Goal: Information Seeking & Learning: Learn about a topic

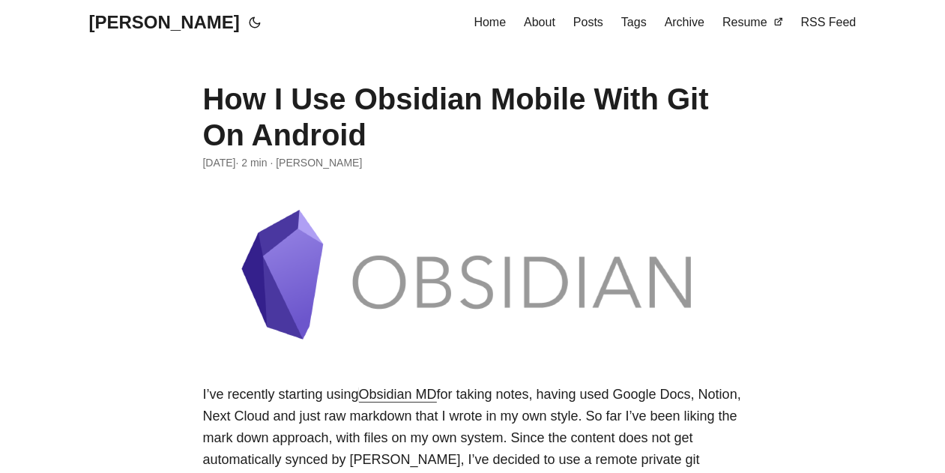
click at [154, 17] on link "[PERSON_NAME]" at bounding box center [164, 22] width 151 height 45
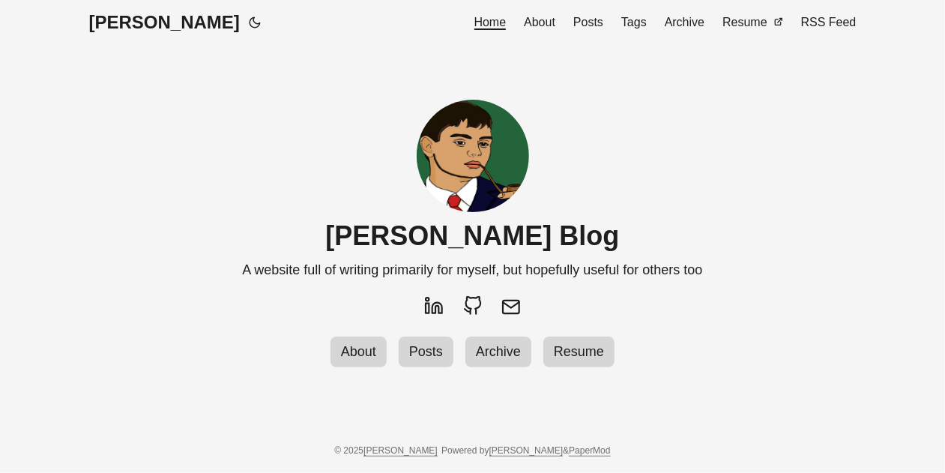
click at [553, 31] on link "About" at bounding box center [539, 22] width 31 height 45
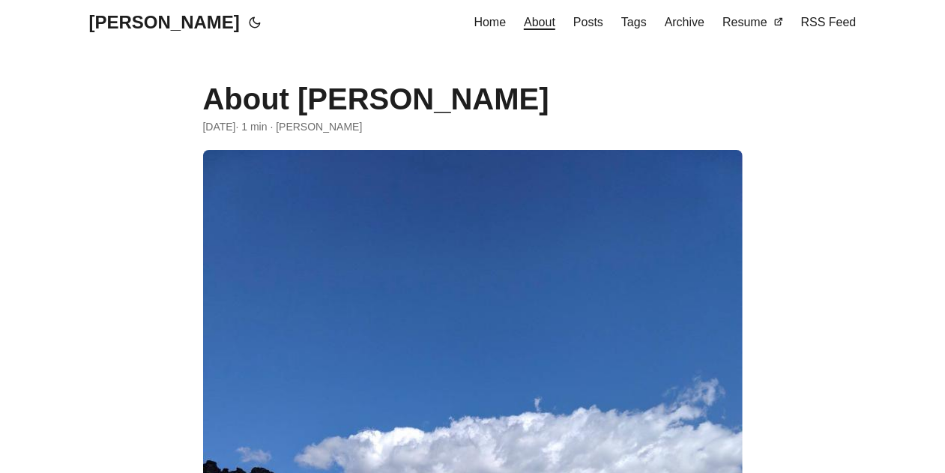
drag, startPoint x: 0, startPoint y: 0, endPoint x: 607, endPoint y: 22, distance: 607.3
click at [603, 22] on span "Posts" at bounding box center [588, 22] width 30 height 13
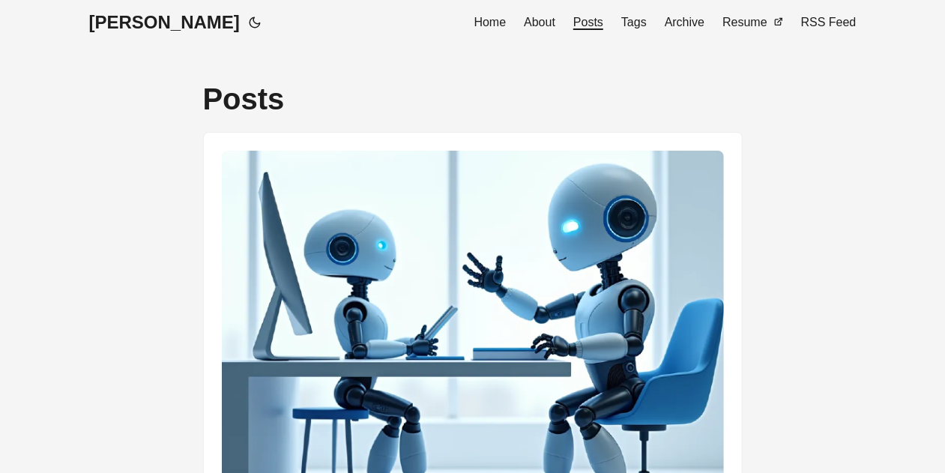
click at [545, 20] on span "About" at bounding box center [539, 22] width 31 height 13
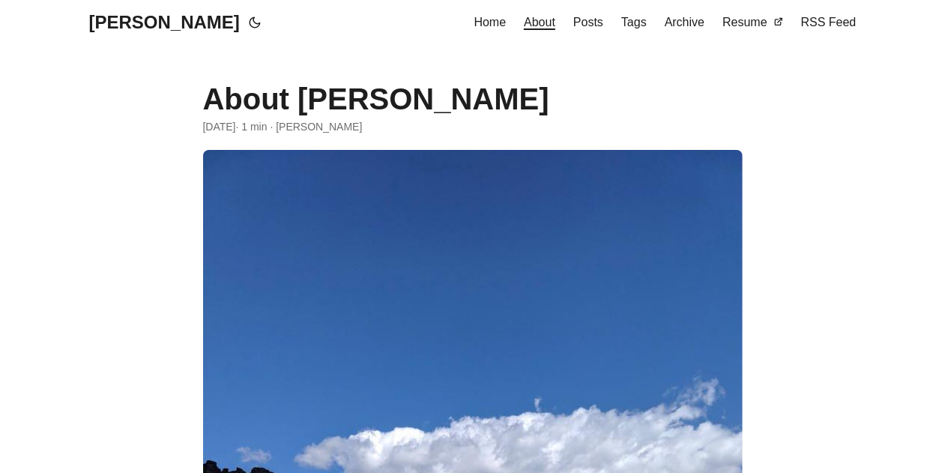
click at [584, 23] on ul "Home About Posts Tags Archive Resume RSS Feed" at bounding box center [665, 22] width 382 height 45
click at [246, 23] on icon at bounding box center [255, 22] width 18 height 13
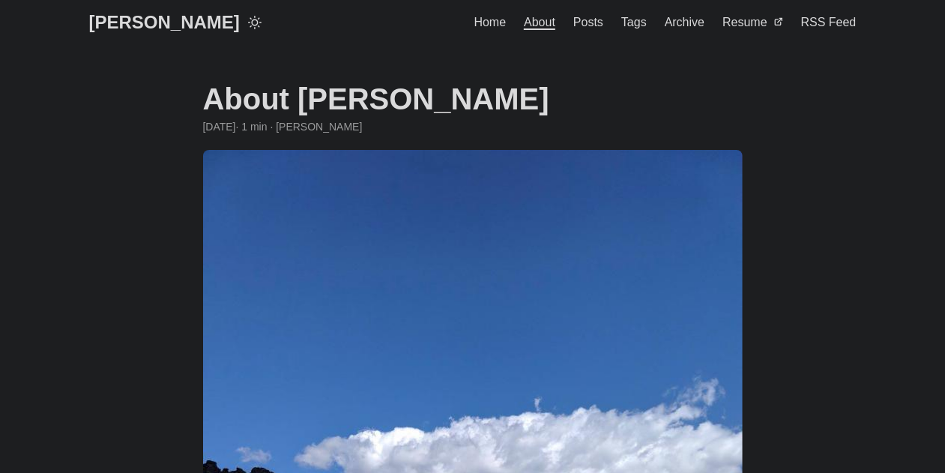
click at [246, 28] on icon at bounding box center [255, 22] width 18 height 13
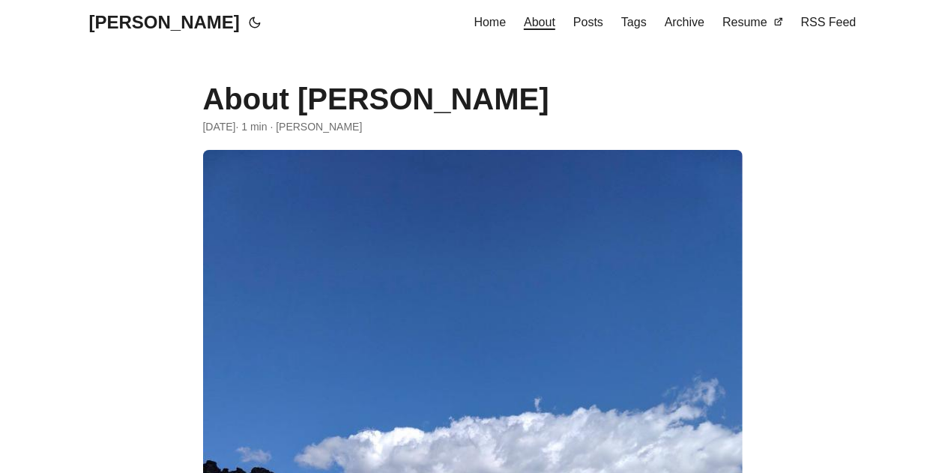
click at [590, 32] on link "Posts" at bounding box center [588, 22] width 30 height 45
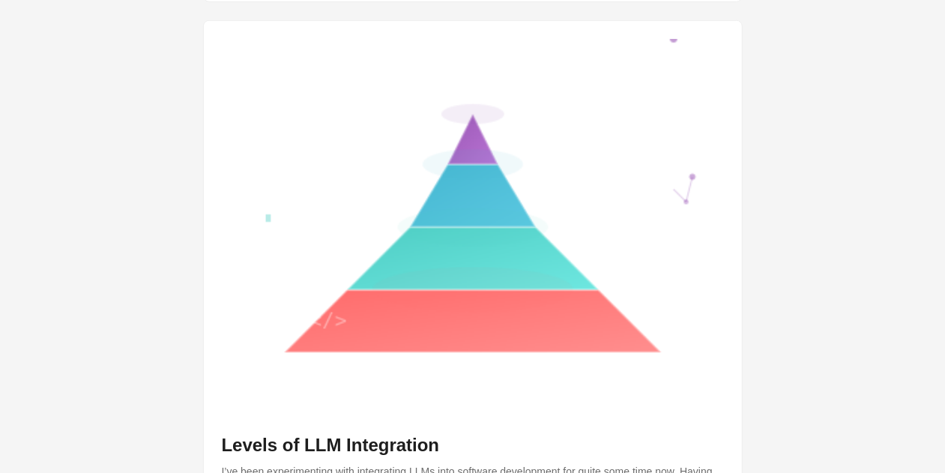
scroll to position [450, 0]
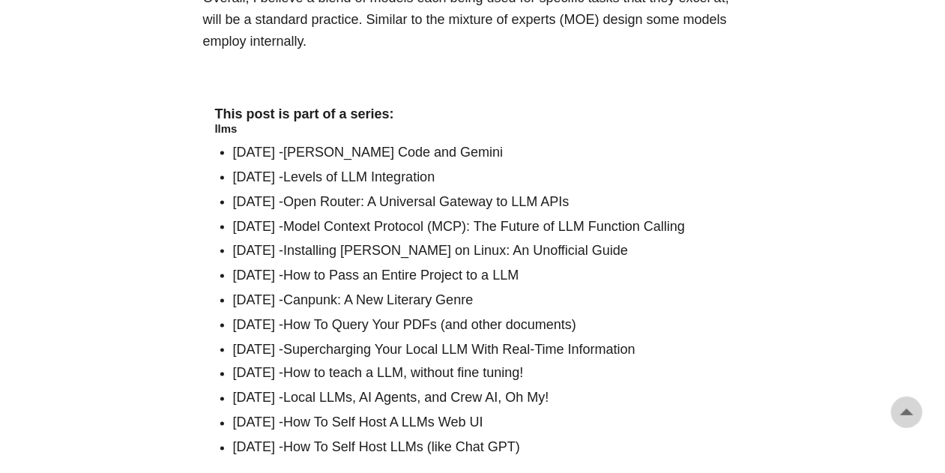
scroll to position [3896, 0]
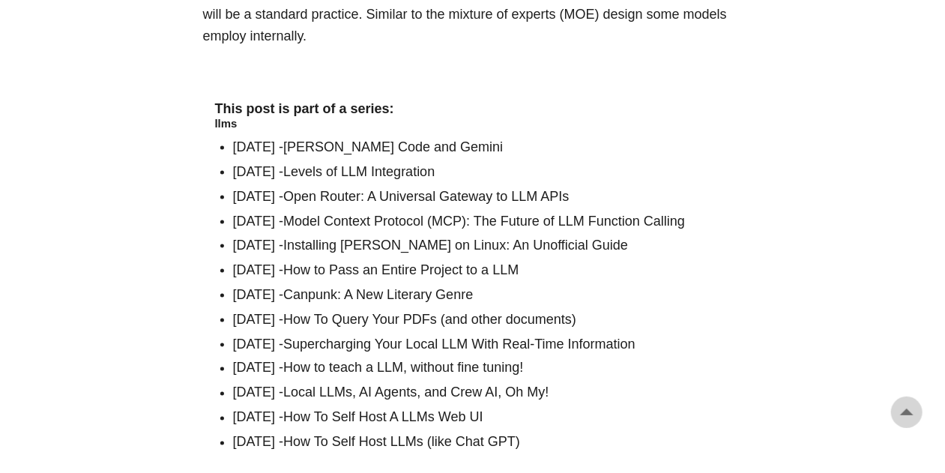
click at [285, 136] on li "Jul 21, 2025 - Claude Code and Gemini" at bounding box center [481, 147] width 497 height 22
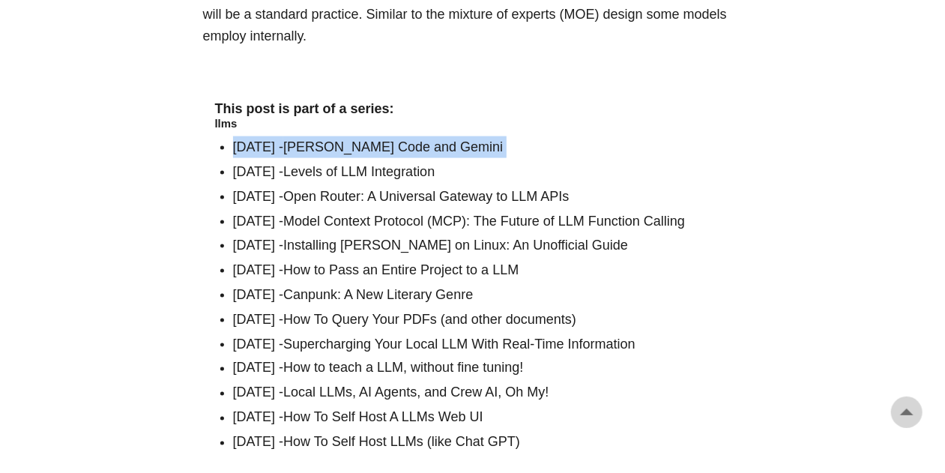
click at [285, 136] on li "Jul 21, 2025 - Claude Code and Gemini" at bounding box center [481, 147] width 497 height 22
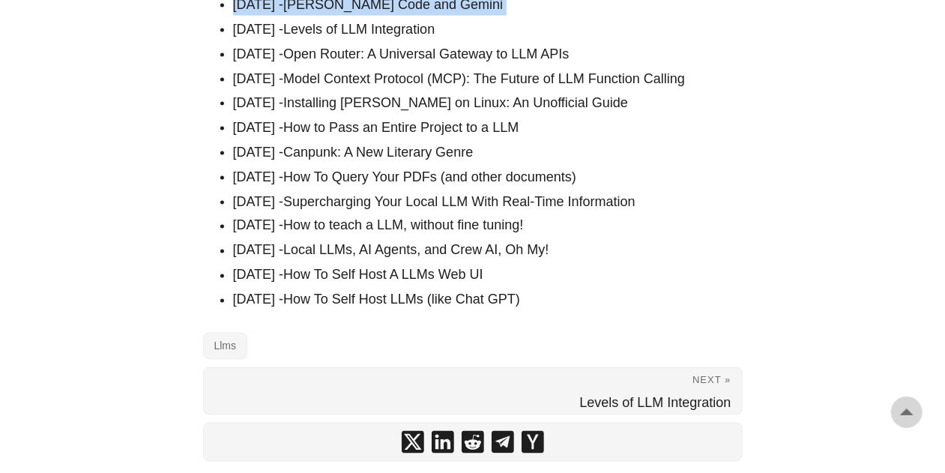
scroll to position [3664, 0]
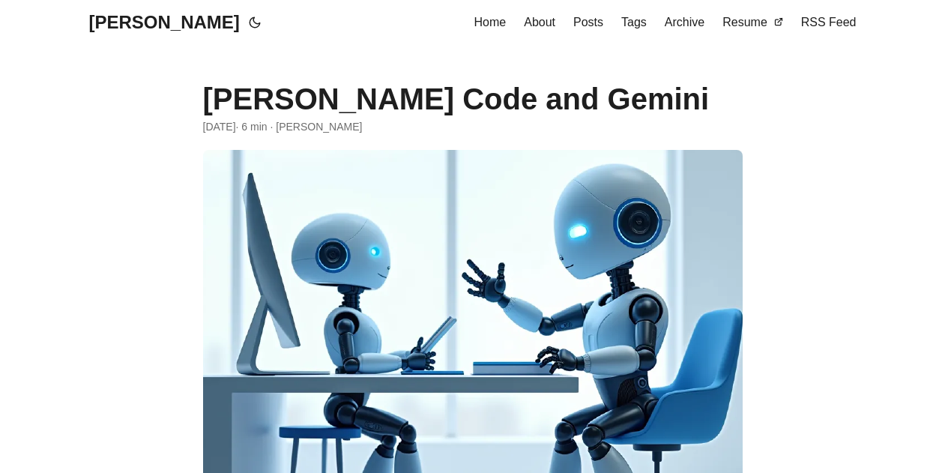
scroll to position [3664, 0]
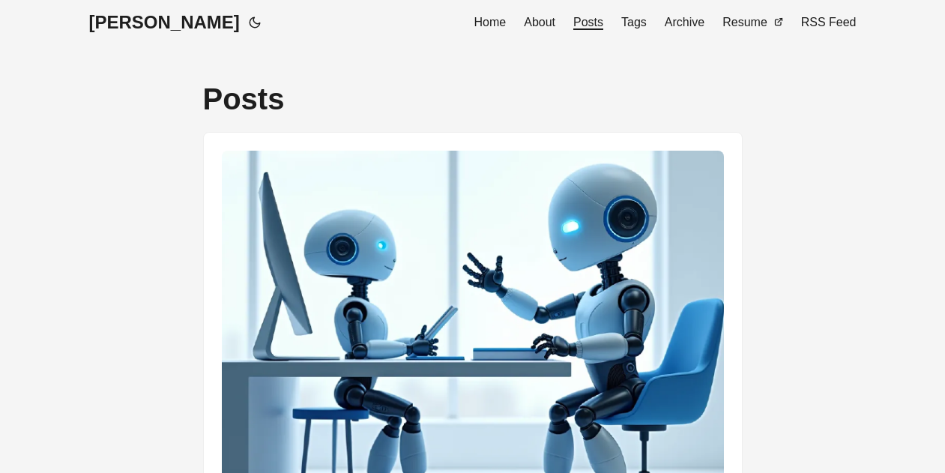
scroll to position [450, 0]
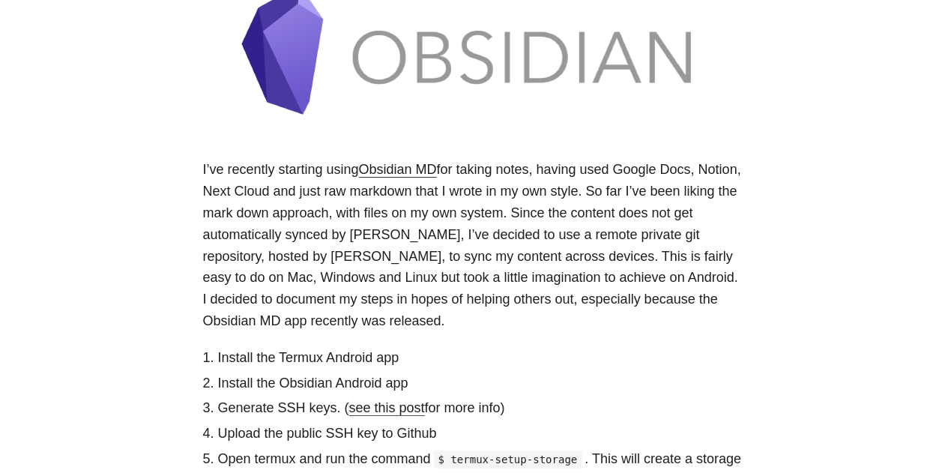
scroll to position [450, 0]
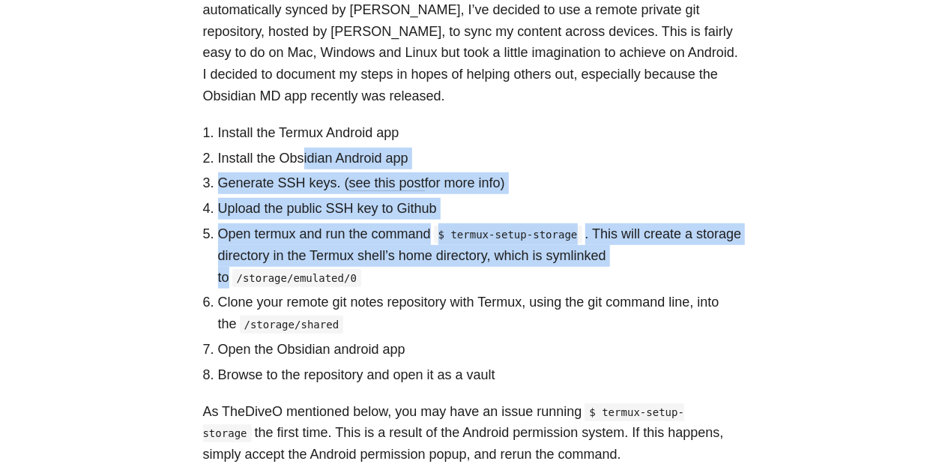
drag, startPoint x: 301, startPoint y: 160, endPoint x: 716, endPoint y: 221, distance: 419.6
click at [726, 233] on ol "Install the Termux Android app Install the Obsidian Android app Generate SSH ke…" at bounding box center [472, 254] width 539 height 264
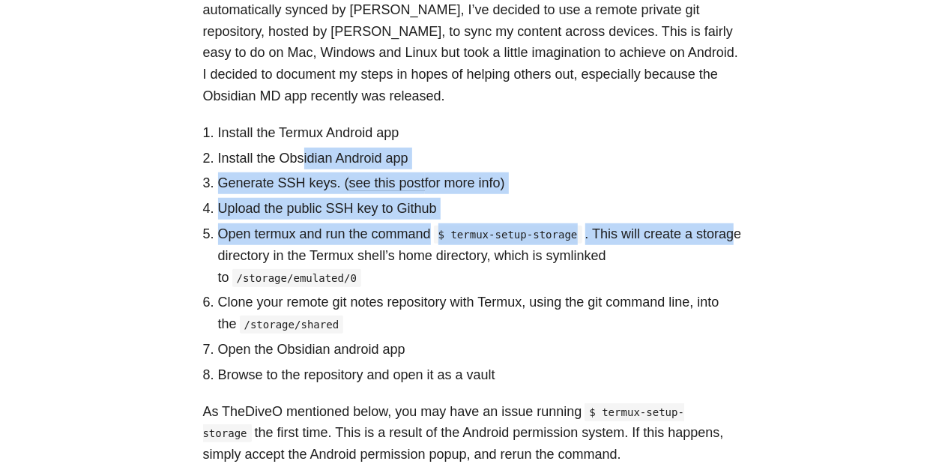
click at [599, 149] on li "Install the Obsidian Android app" at bounding box center [480, 159] width 524 height 22
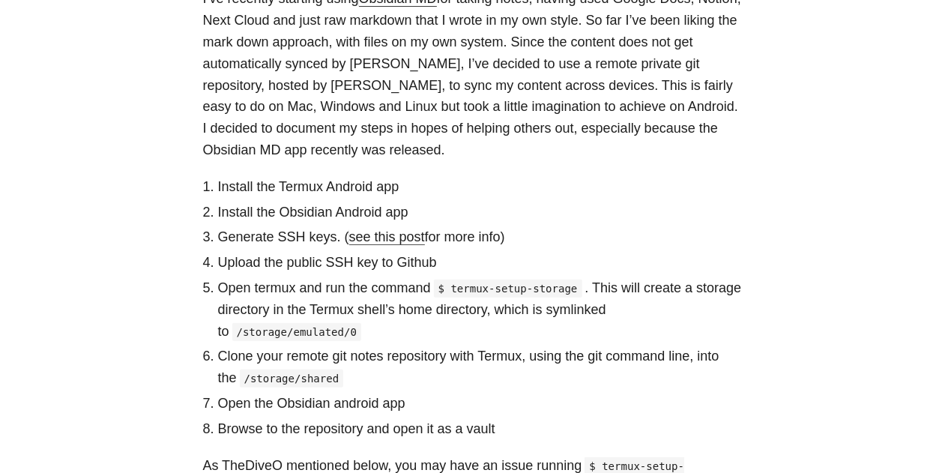
scroll to position [524, 0]
